Goal: Task Accomplishment & Management: Use online tool/utility

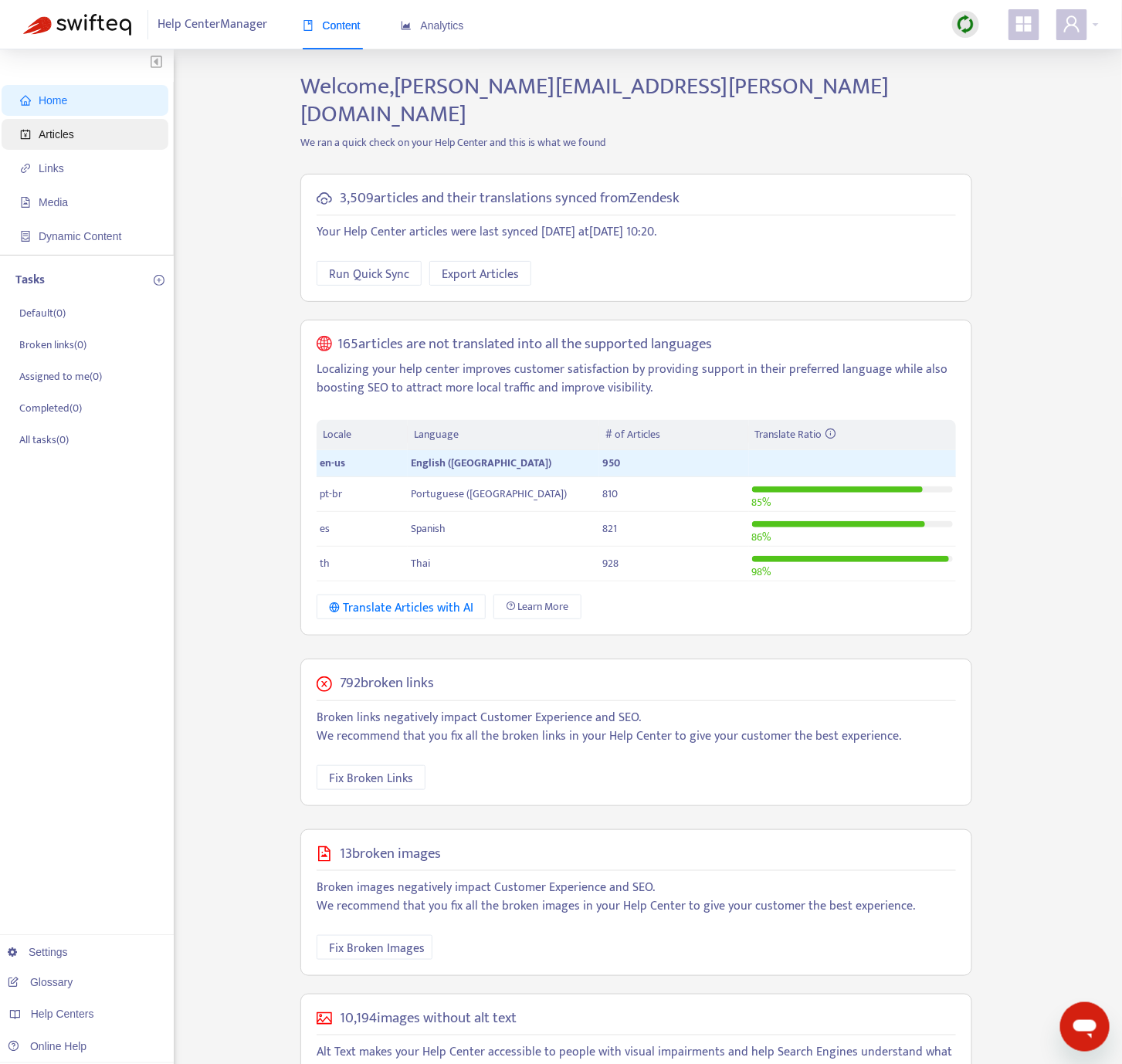
click at [112, 135] on span "Articles" at bounding box center [88, 134] width 136 height 31
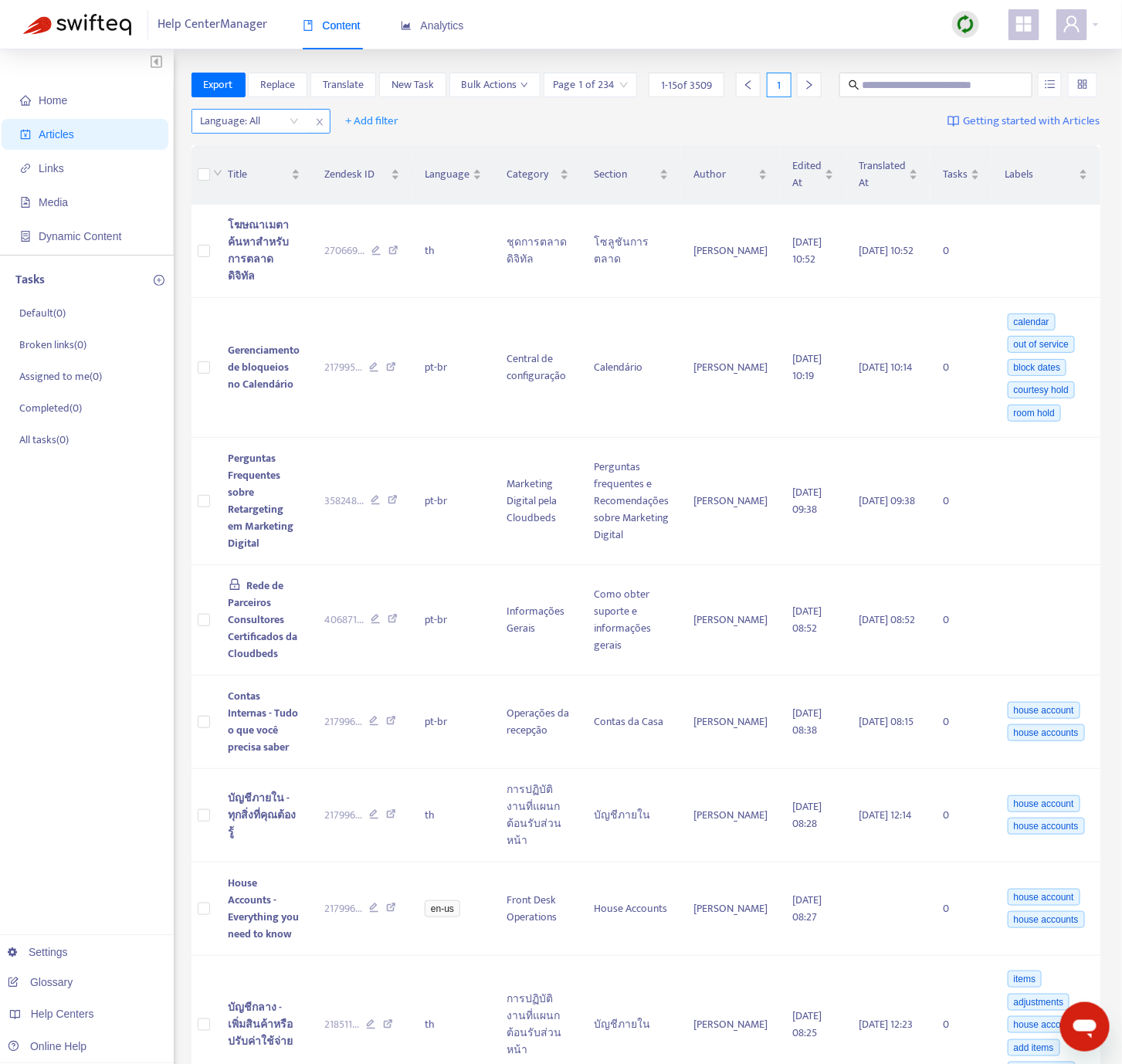
click at [300, 133] on div "Language: All" at bounding box center [250, 121] width 115 height 23
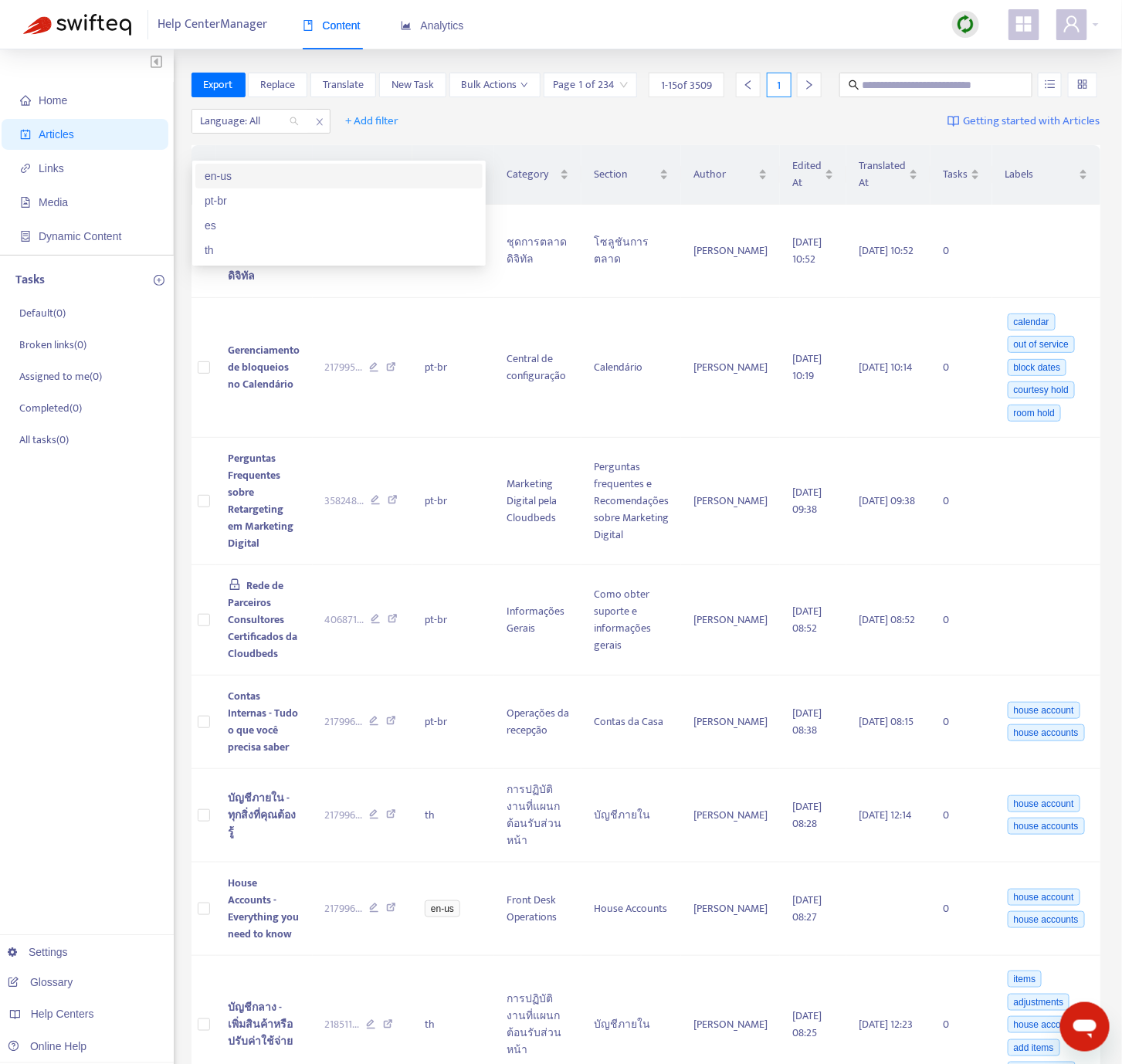
click at [276, 178] on div "en-us" at bounding box center [339, 176] width 269 height 17
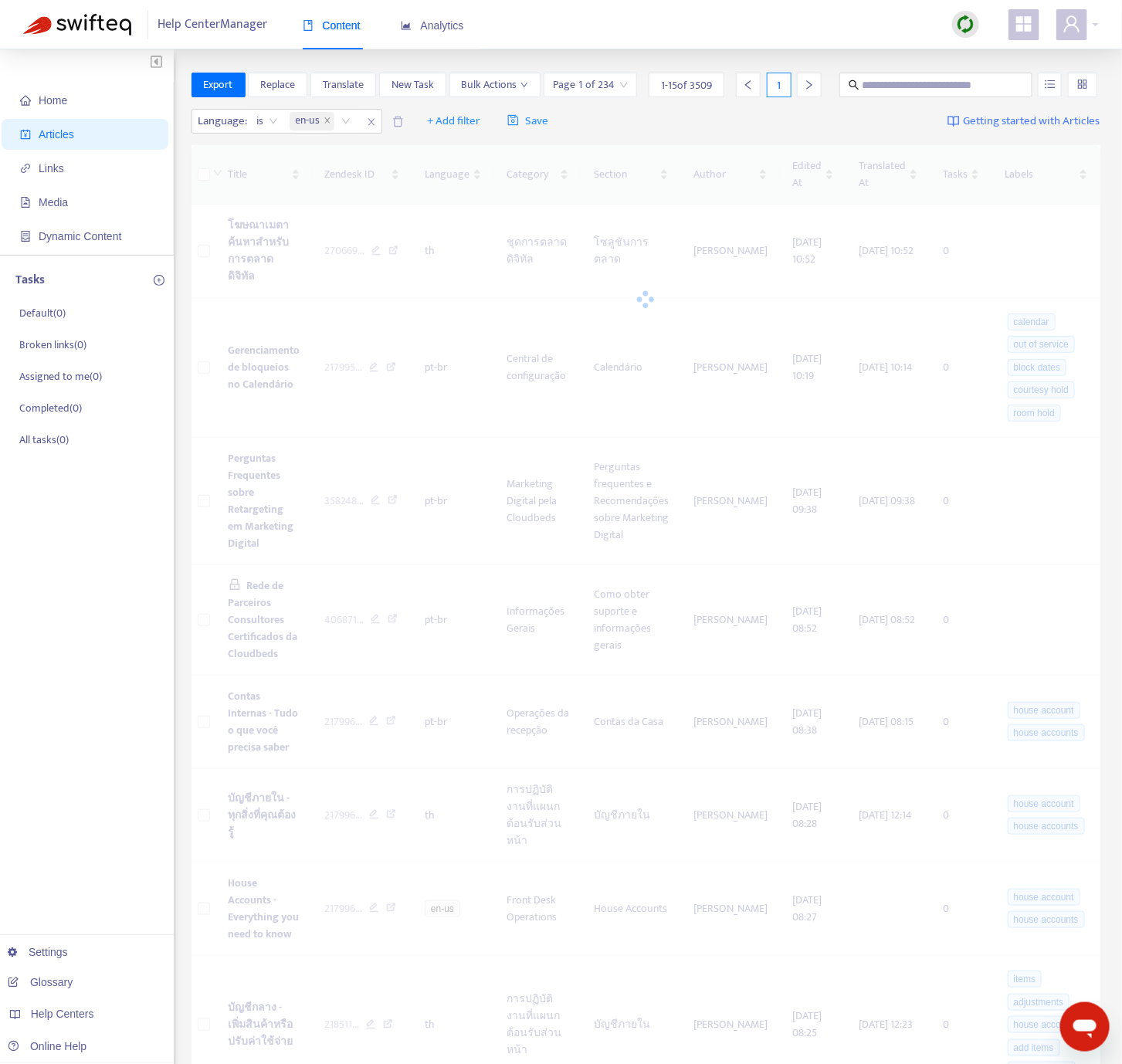
click at [967, 31] on img at bounding box center [965, 24] width 19 height 19
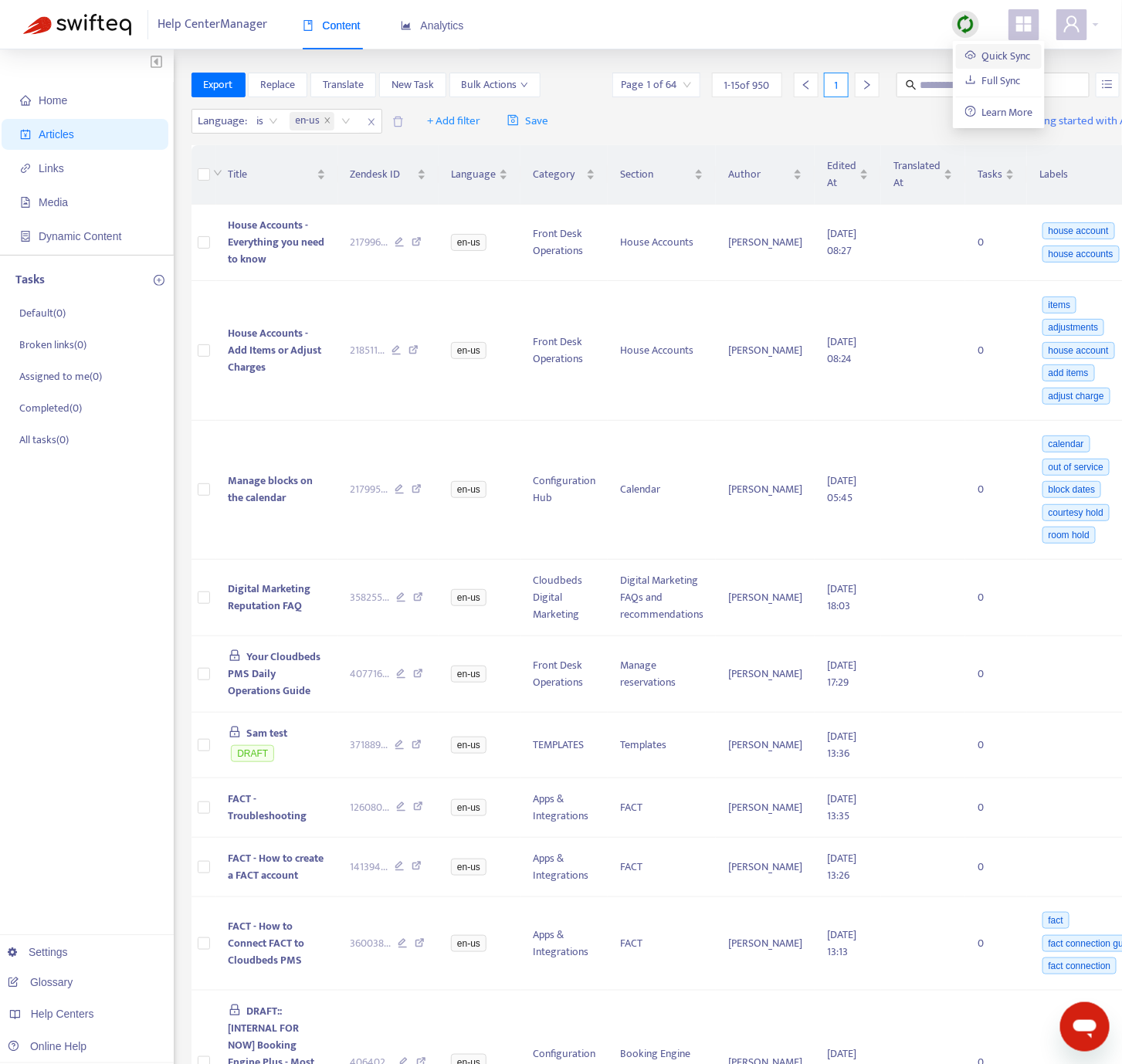
click at [984, 61] on link "Quick Sync" at bounding box center [998, 56] width 65 height 18
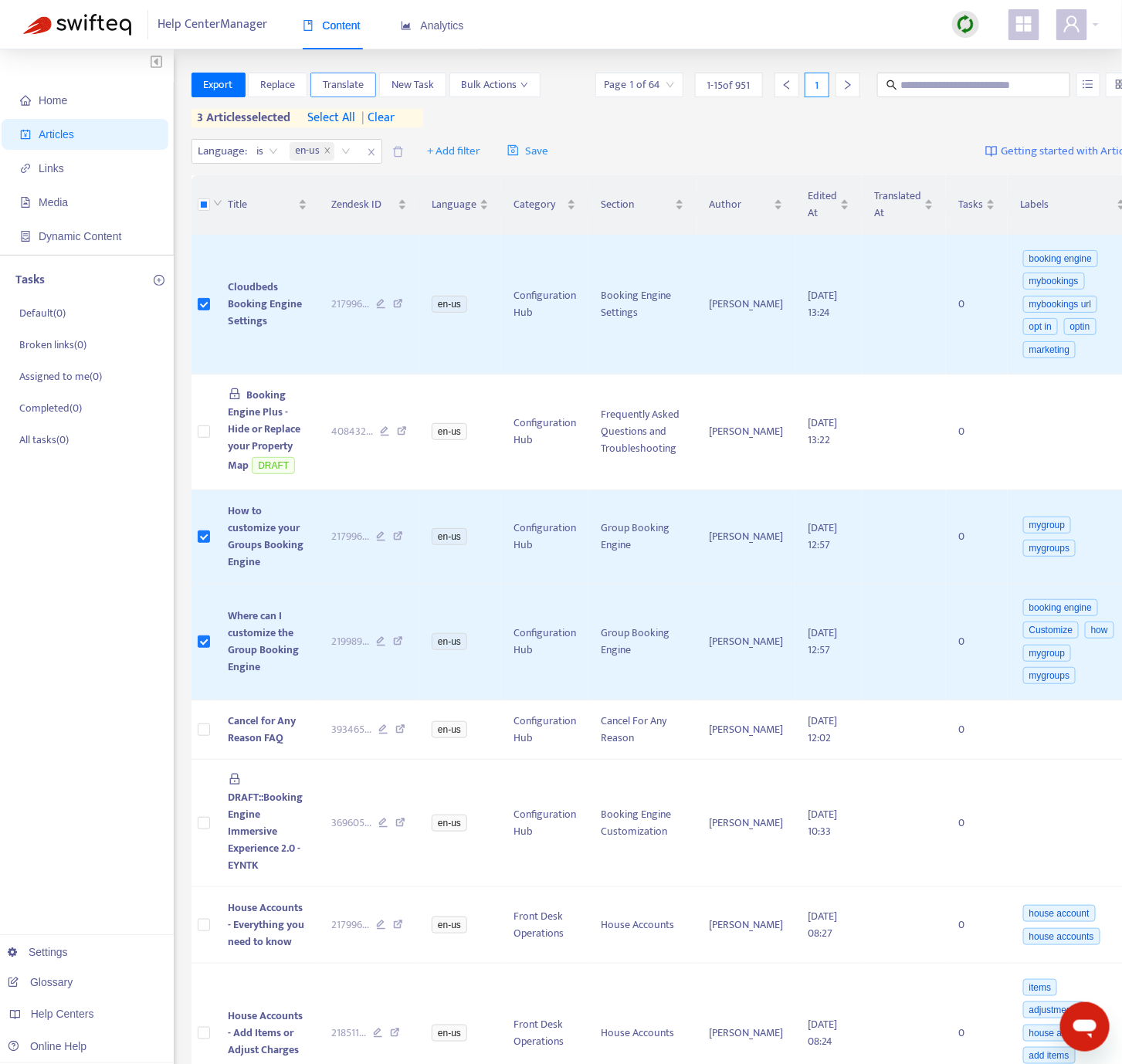
click at [361, 77] on span "Translate" at bounding box center [344, 85] width 41 height 17
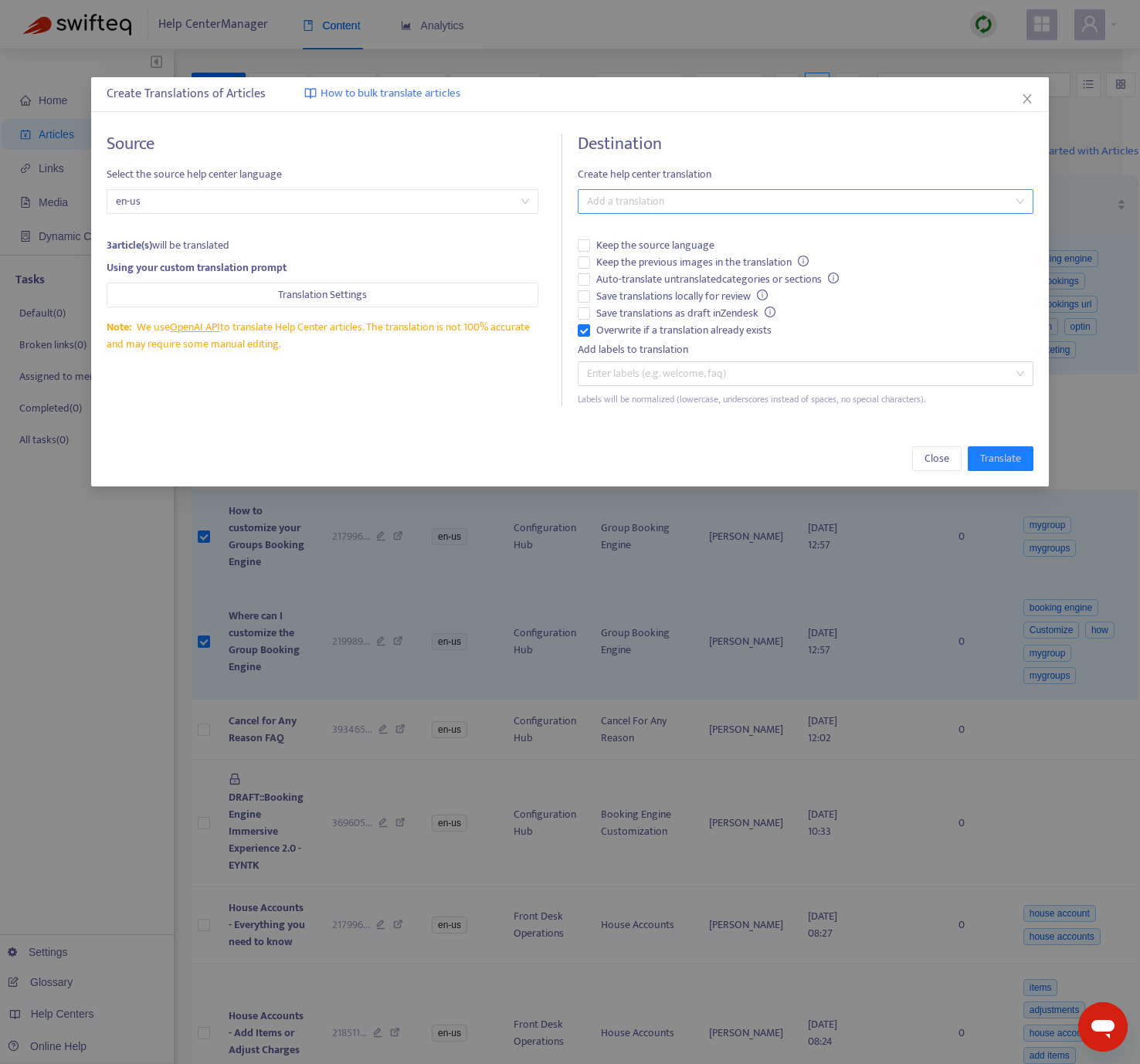
click at [648, 206] on div at bounding box center [798, 202] width 433 height 18
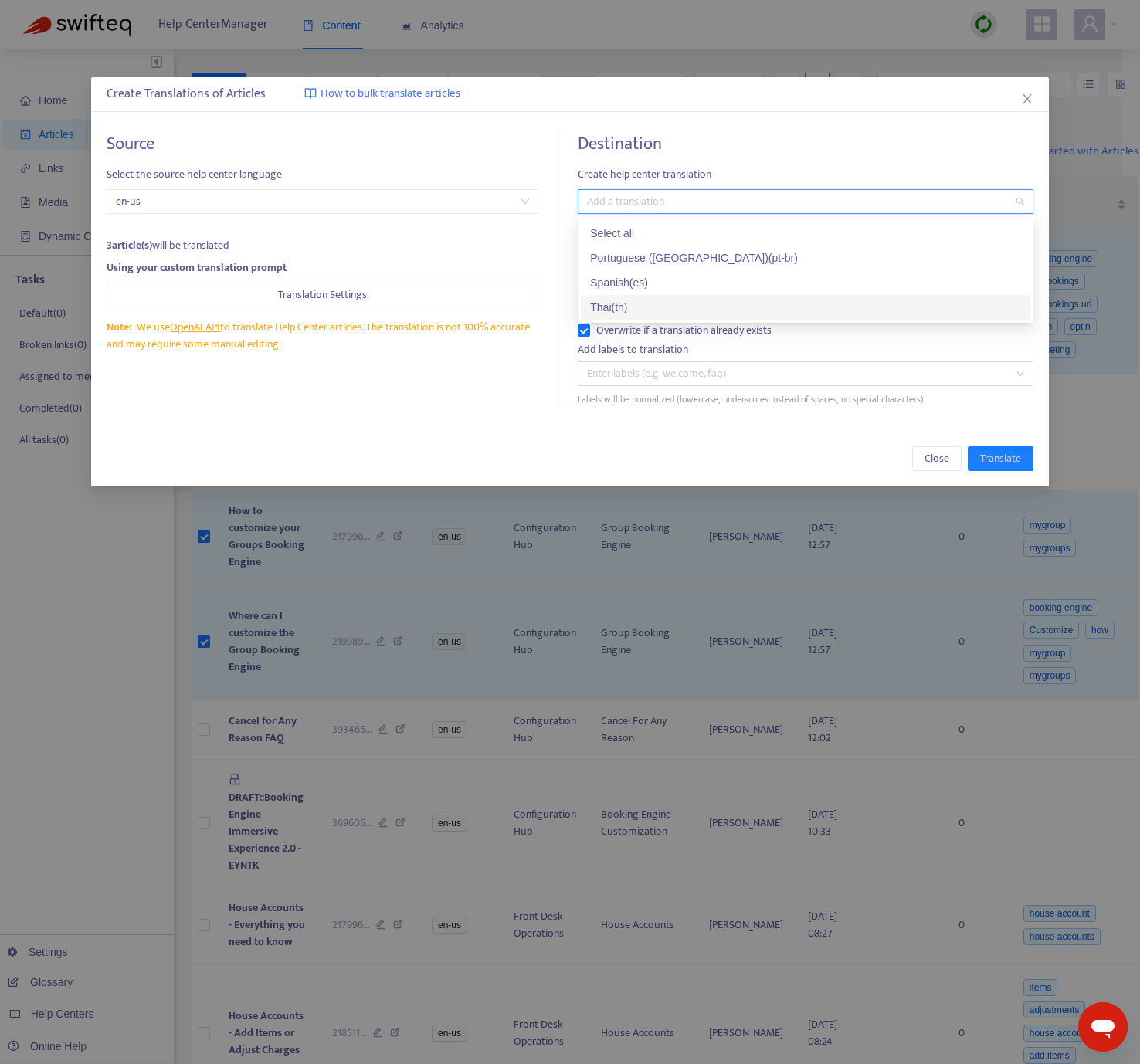
click at [656, 309] on div "Thai ( th )" at bounding box center [805, 307] width 431 height 17
click at [505, 436] on div "Close Translate" at bounding box center [569, 458] width 957 height 55
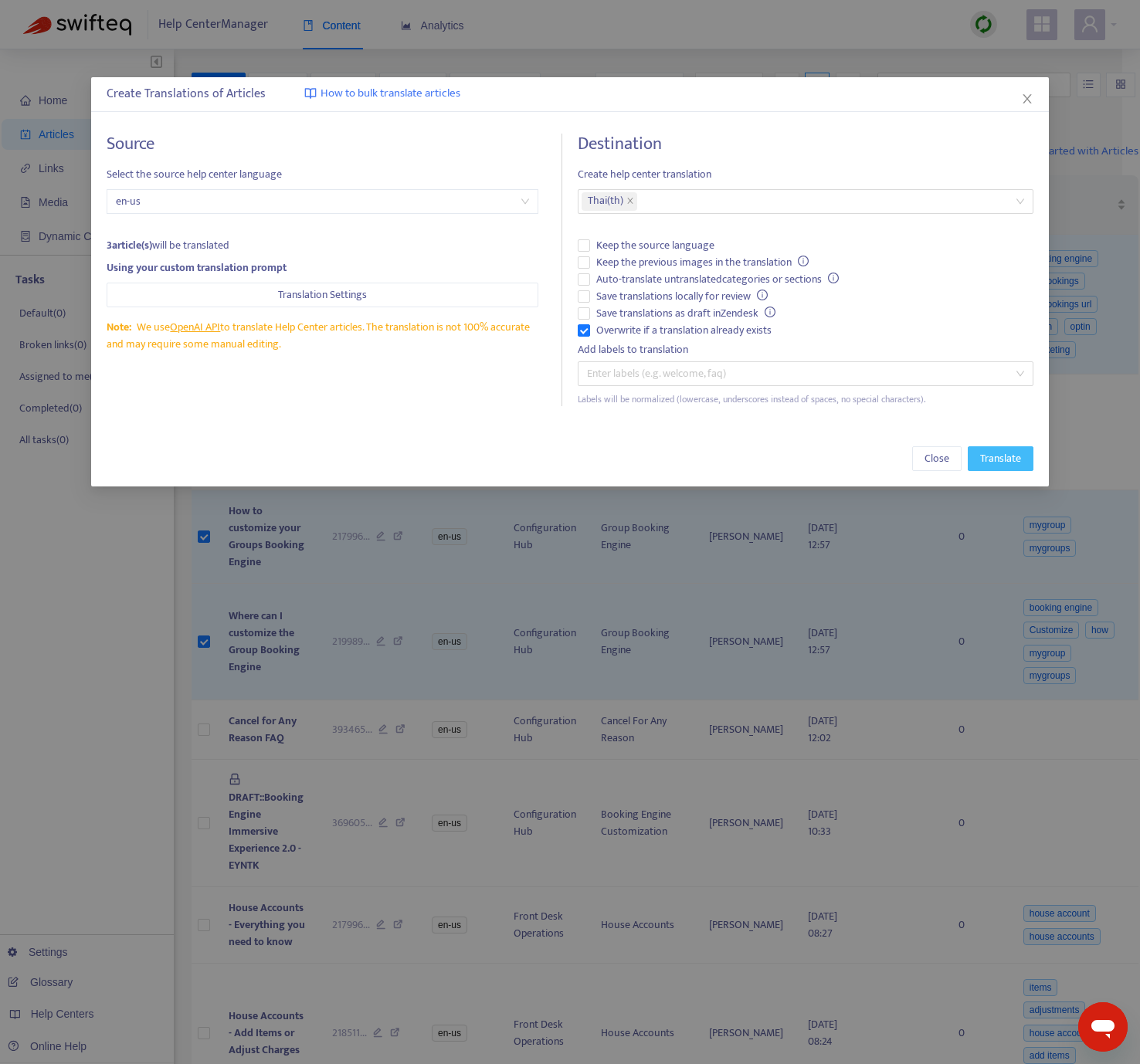
click at [1001, 464] on span "Translate" at bounding box center [1000, 458] width 41 height 17
